Goal: Find specific page/section: Find specific page/section

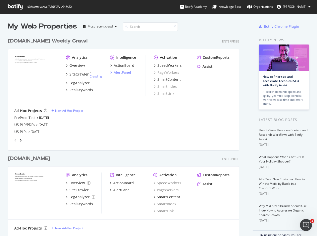
click at [122, 72] on div "AlertPanel" at bounding box center [122, 72] width 17 height 5
